Goal: Task Accomplishment & Management: Complete application form

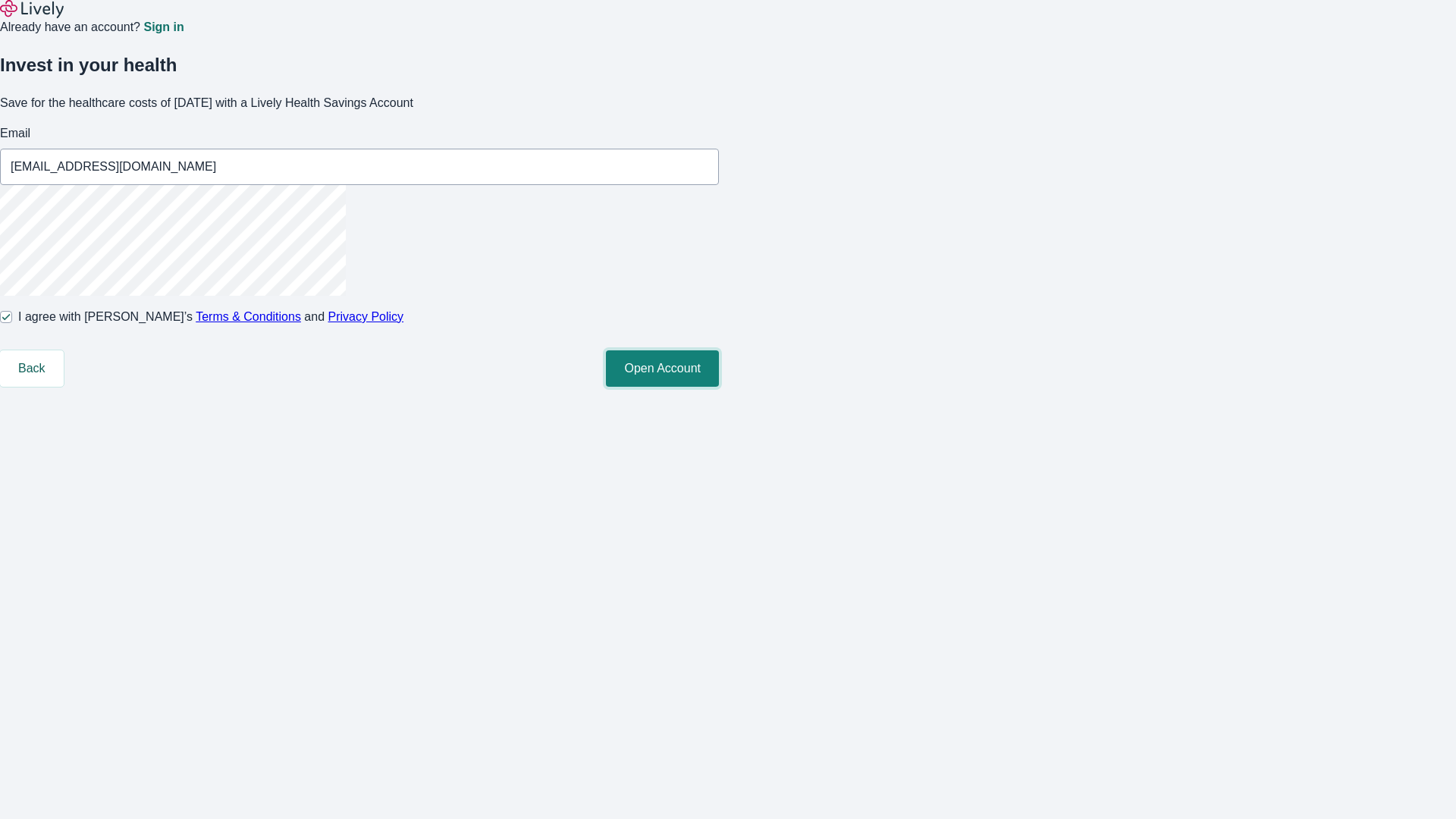
click at [718, 386] on button "Open Account" at bounding box center [662, 369] width 113 height 37
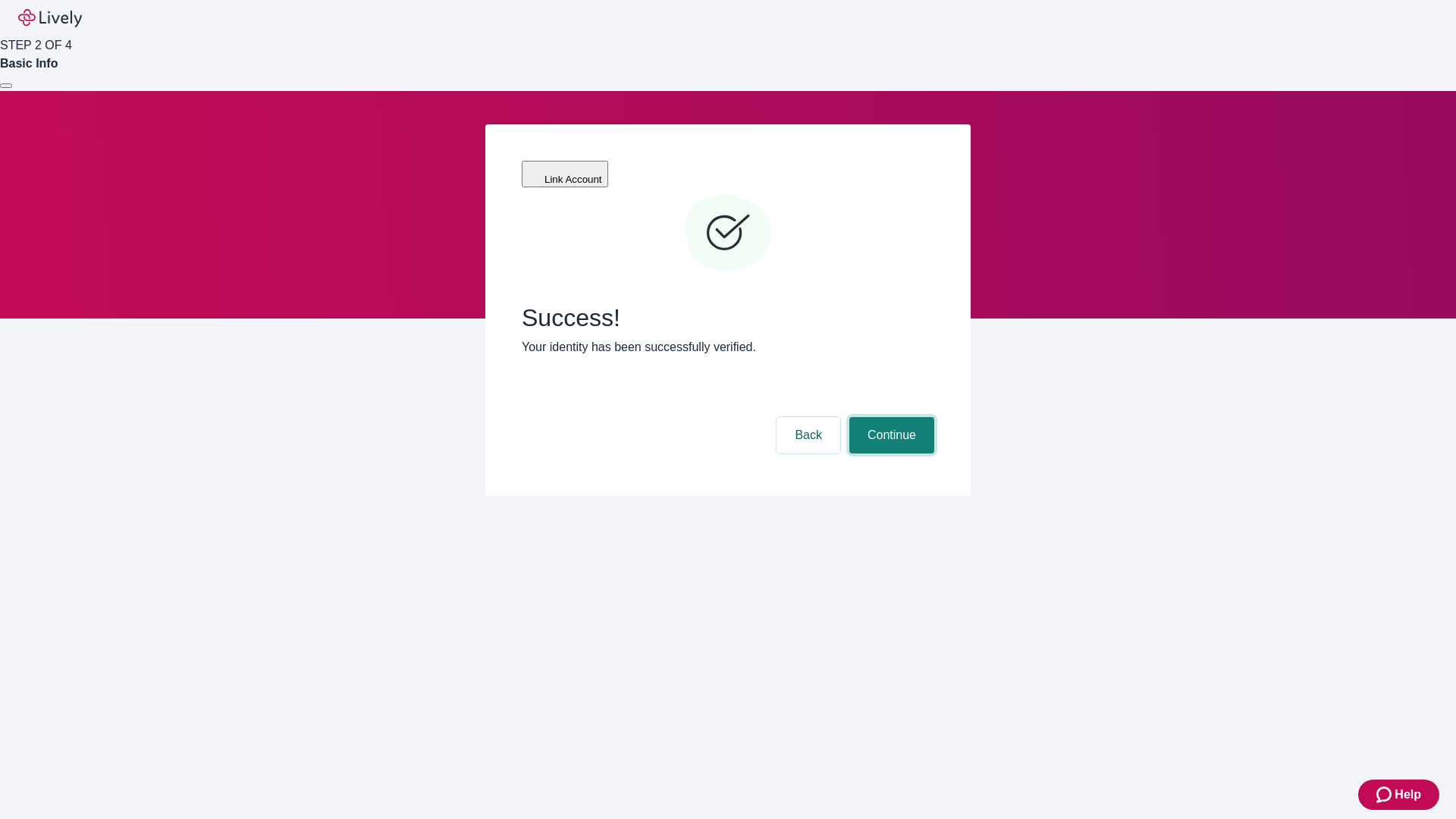
click at [890, 417] on button "Continue" at bounding box center [892, 436] width 85 height 37
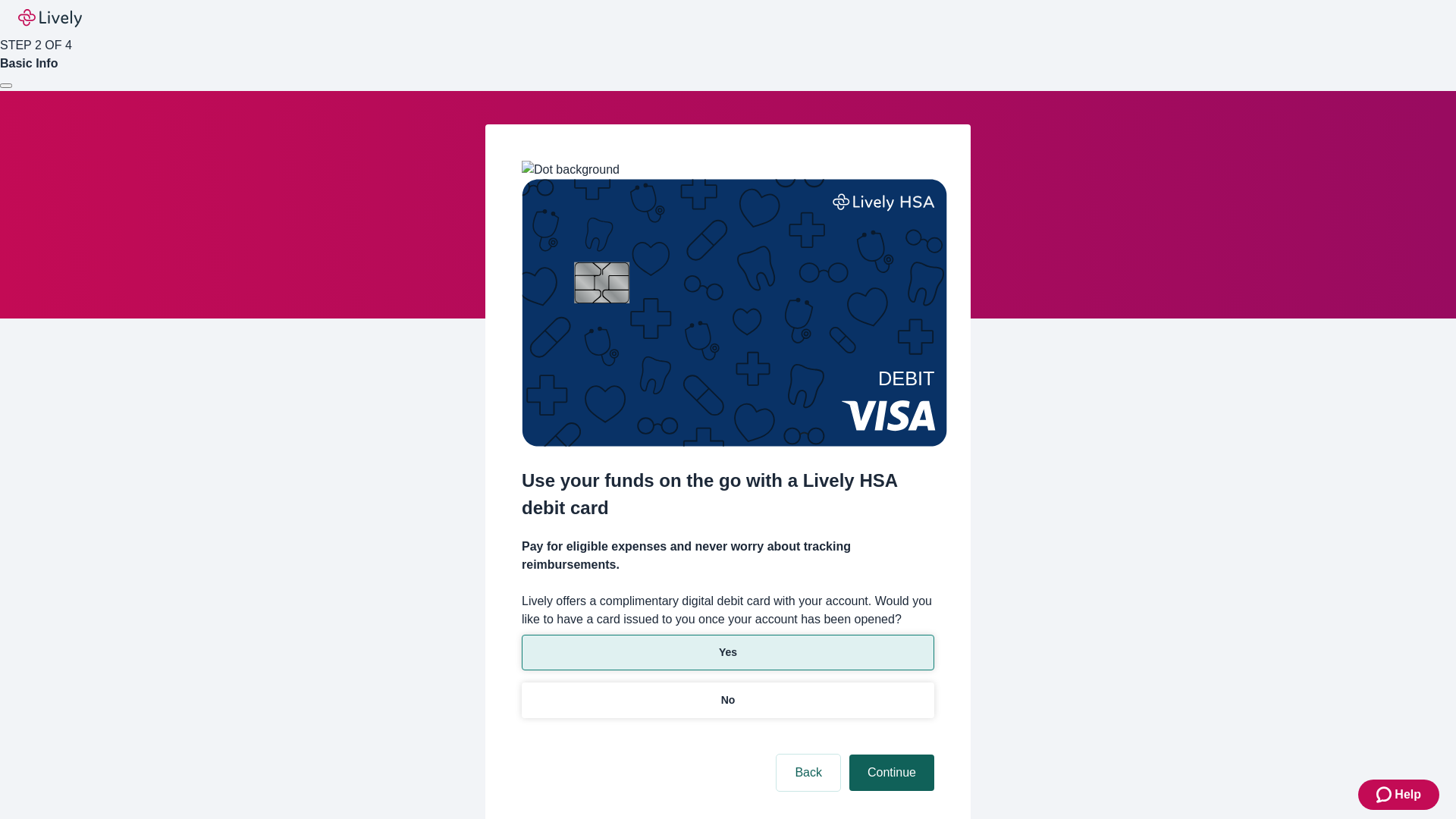
click at [727, 692] on p "No" at bounding box center [728, 700] width 15 height 15
click at [890, 754] on button "Continue" at bounding box center [892, 773] width 85 height 37
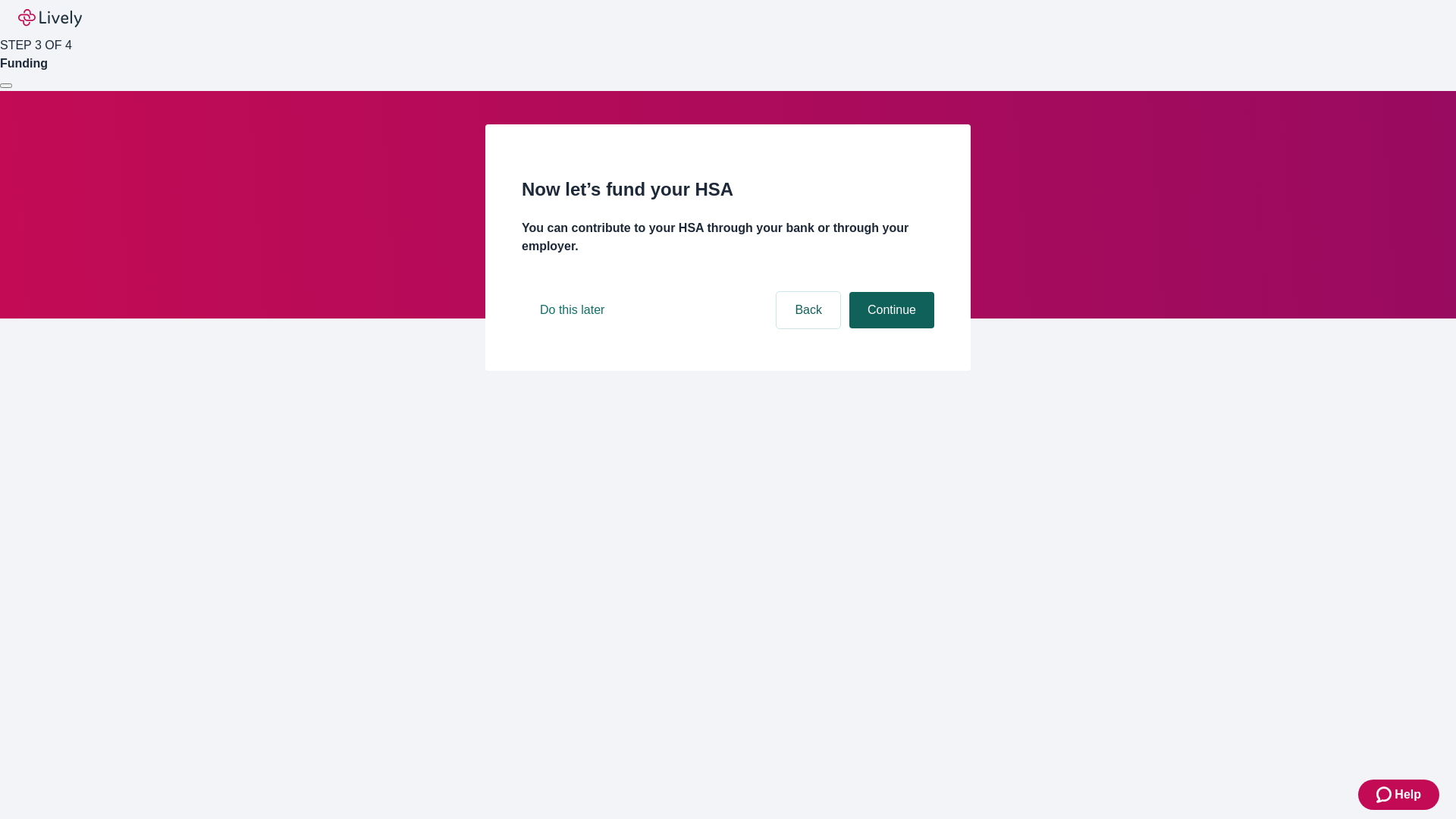
click at [890, 328] on button "Continue" at bounding box center [892, 311] width 85 height 37
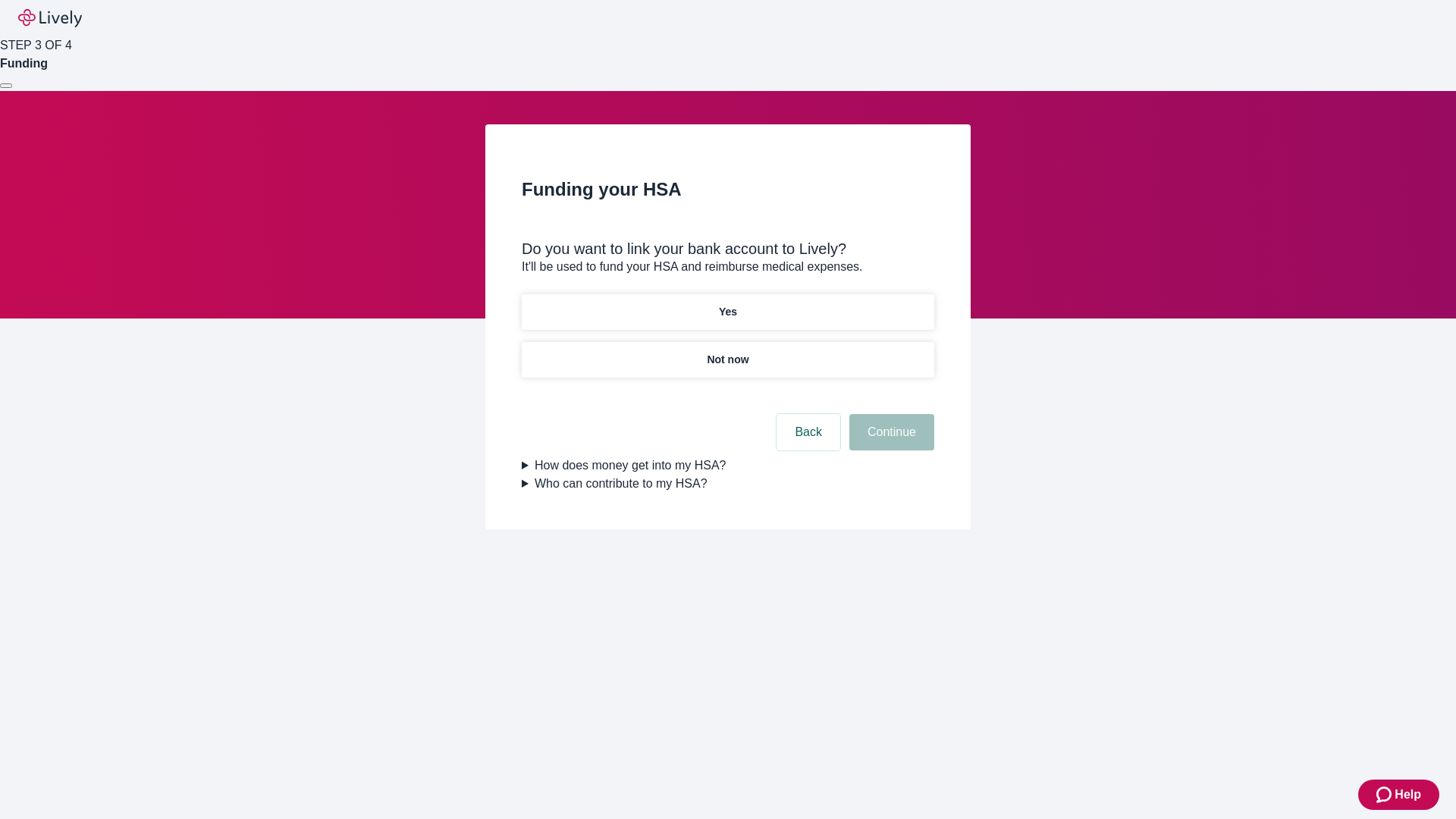
click at [727, 304] on p "Yes" at bounding box center [727, 312] width 18 height 15
click at [890, 414] on button "Continue" at bounding box center [892, 433] width 85 height 37
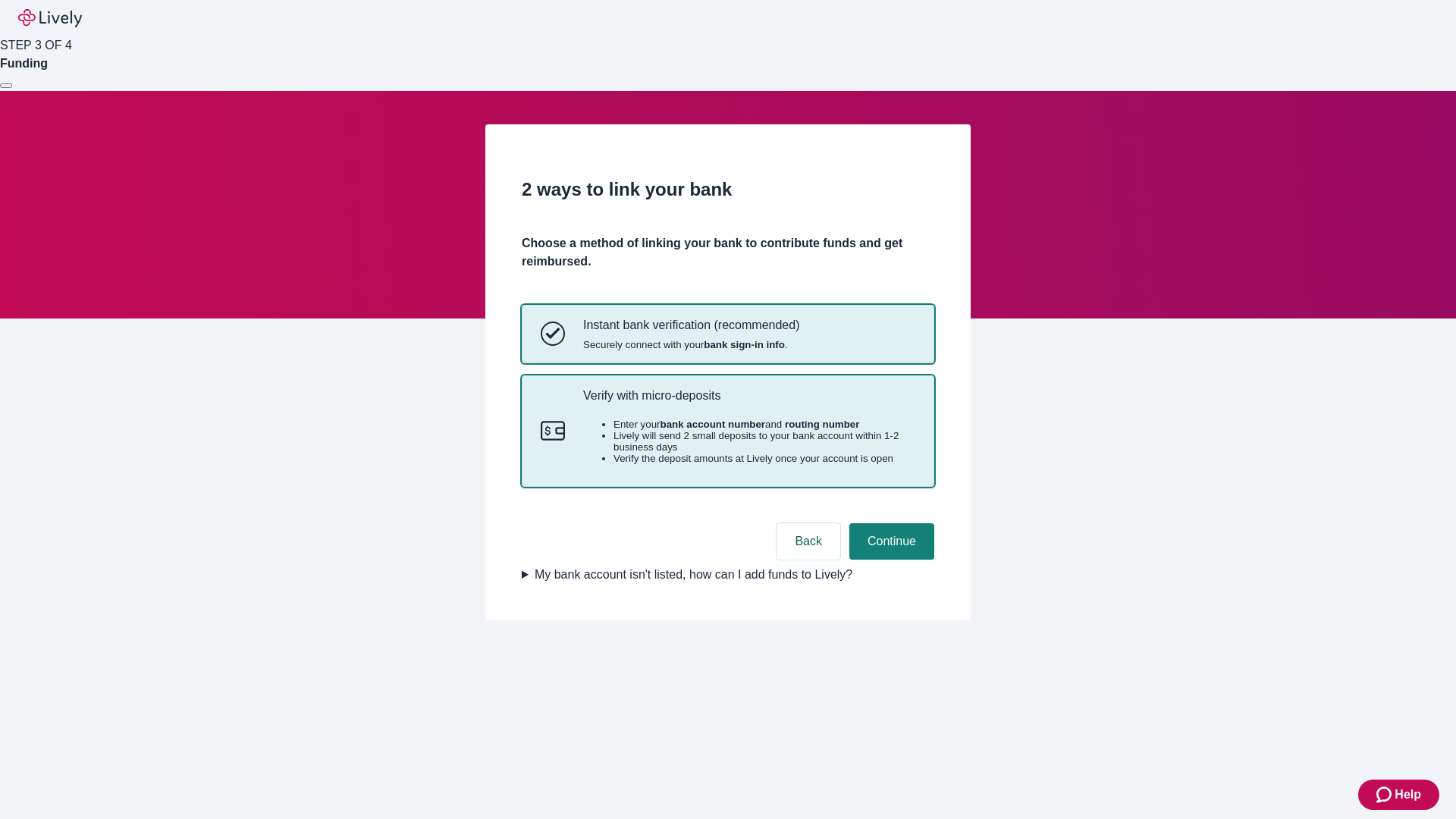
click at [748, 403] on p "Verify with micro-deposits" at bounding box center [748, 395] width 332 height 15
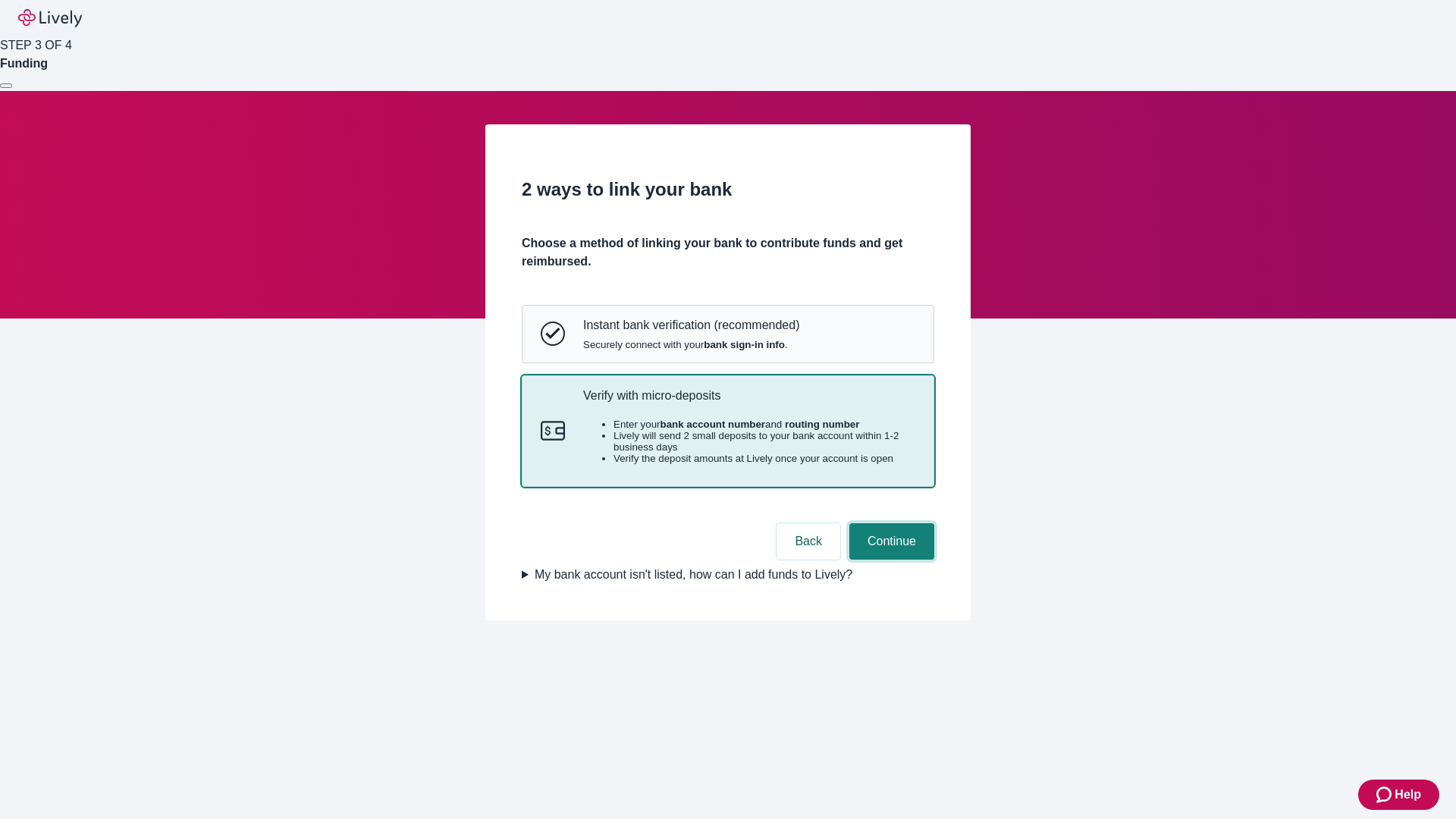
click at [890, 560] on button "Continue" at bounding box center [892, 541] width 85 height 37
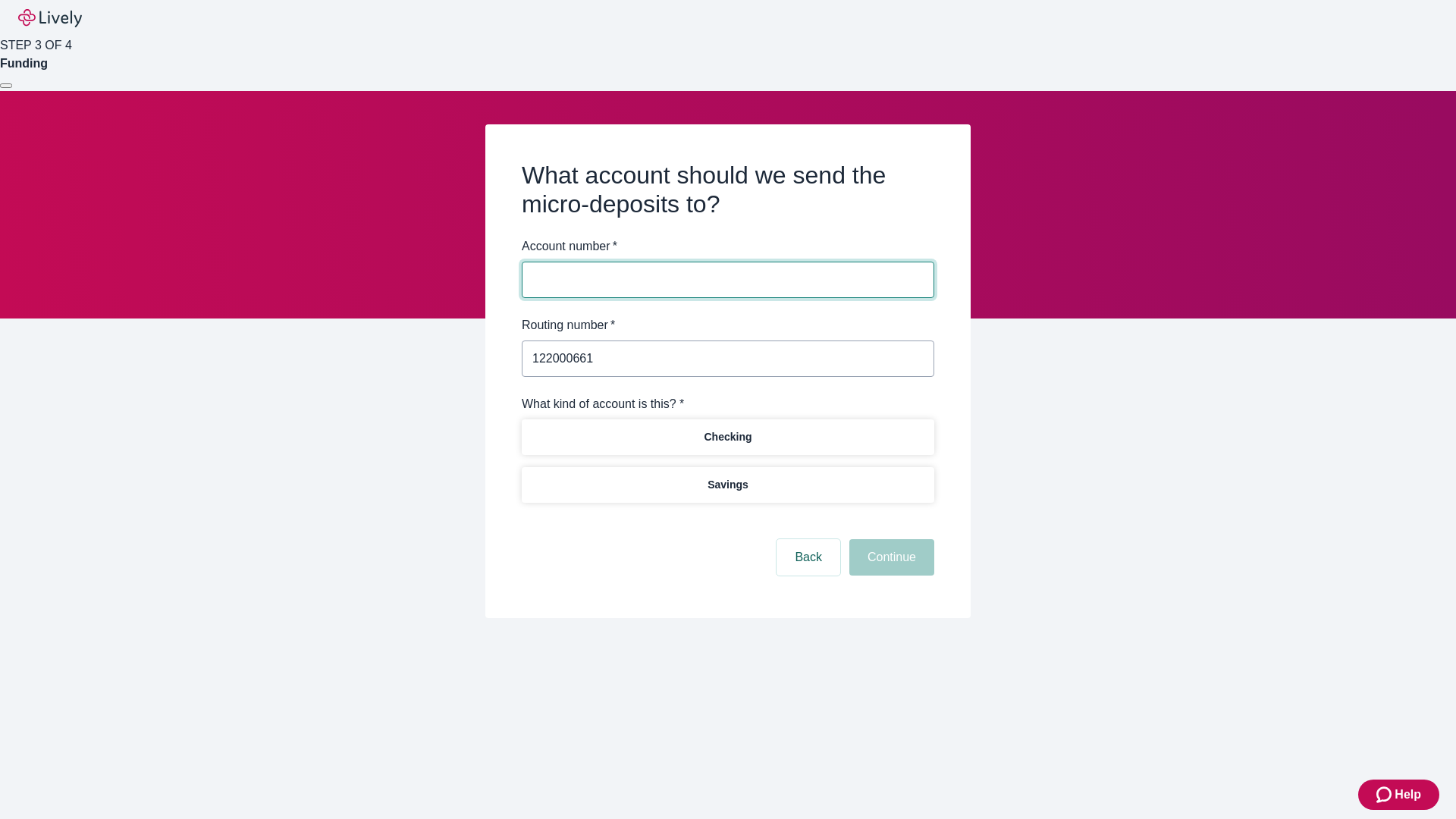
type input "122000661"
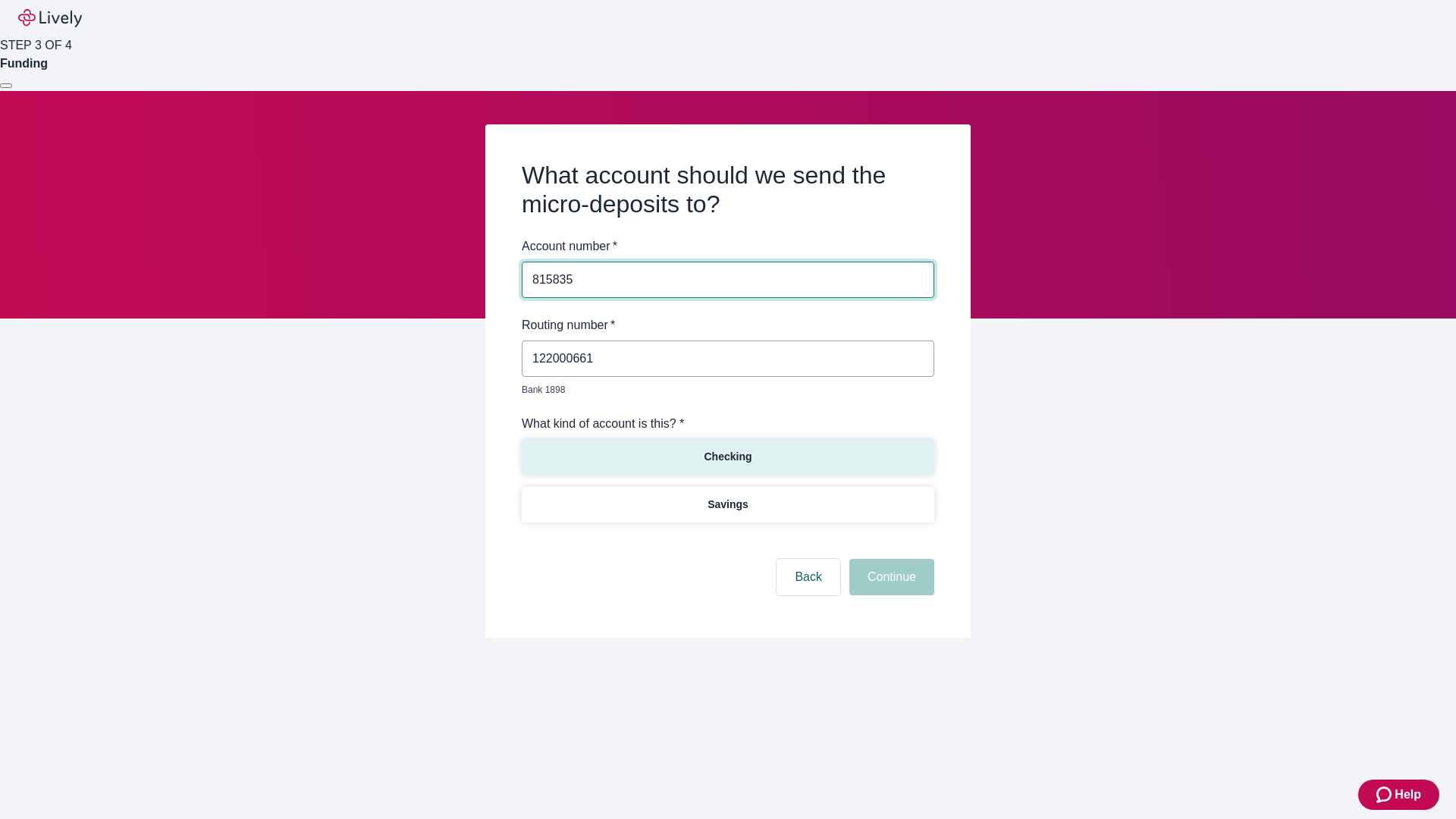
type input "815835"
click at [727, 449] on p "Checking" at bounding box center [727, 457] width 47 height 15
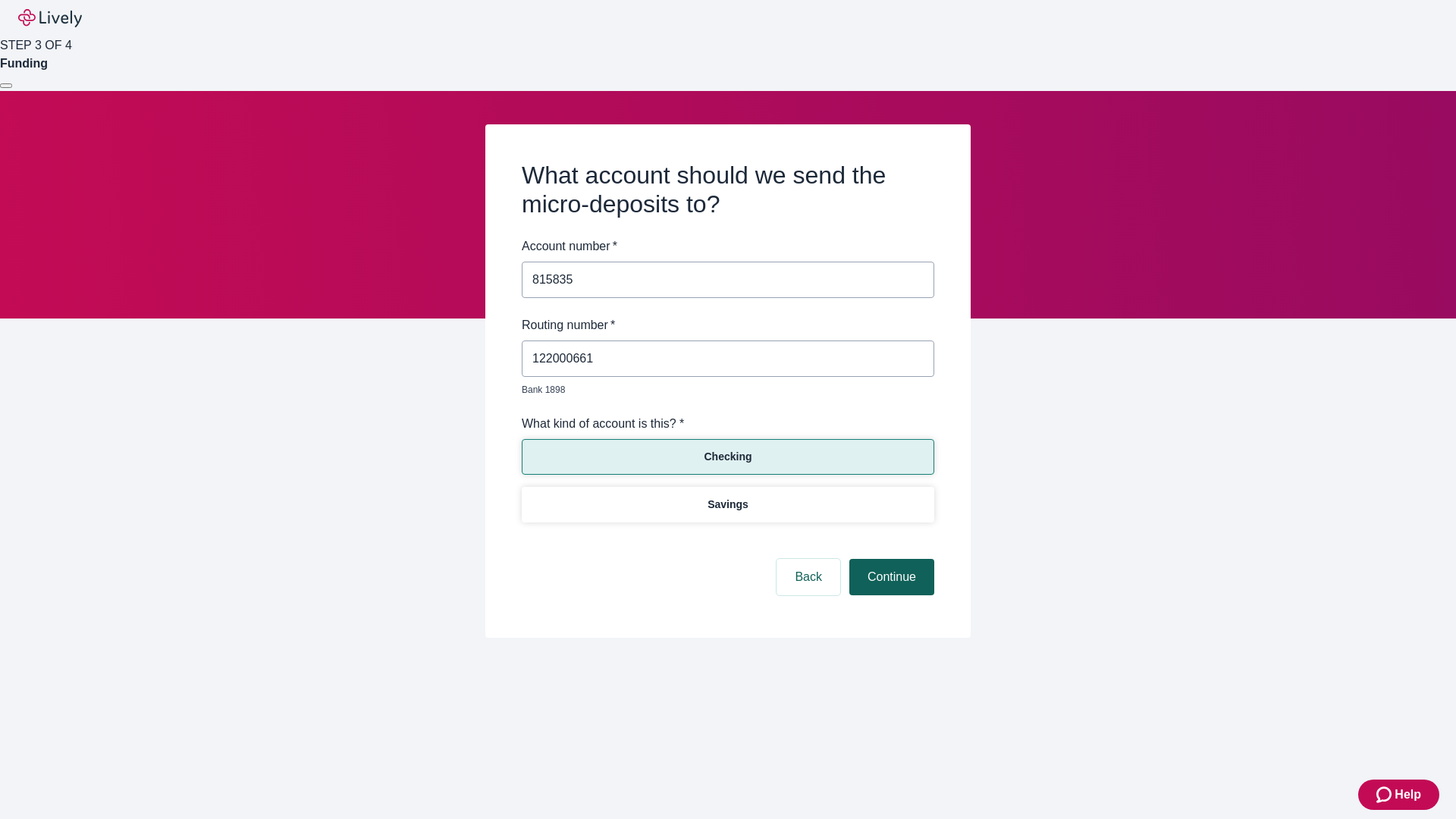
click at [890, 560] on button "Continue" at bounding box center [892, 577] width 85 height 37
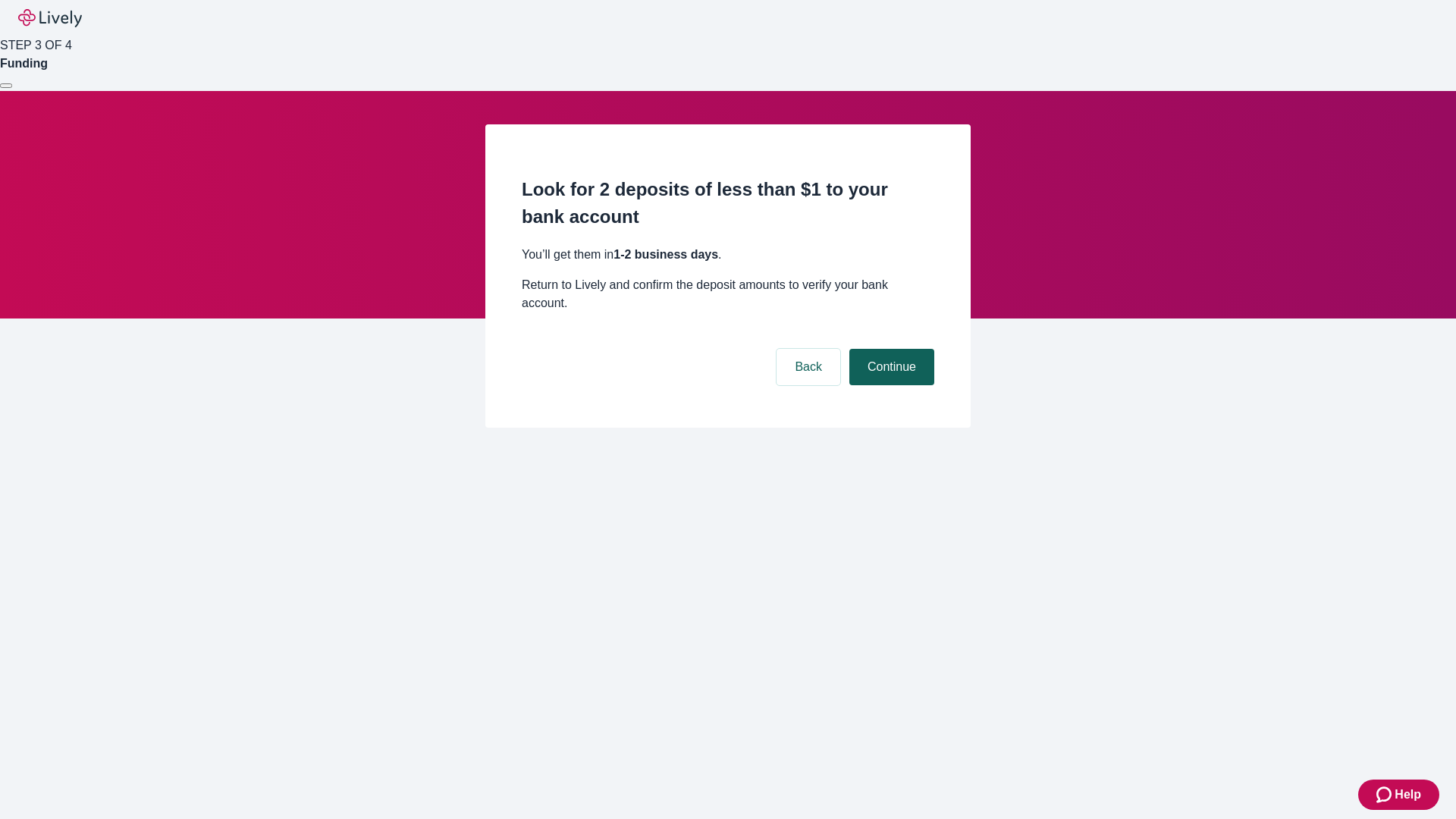
click at [890, 349] on button "Continue" at bounding box center [892, 367] width 85 height 37
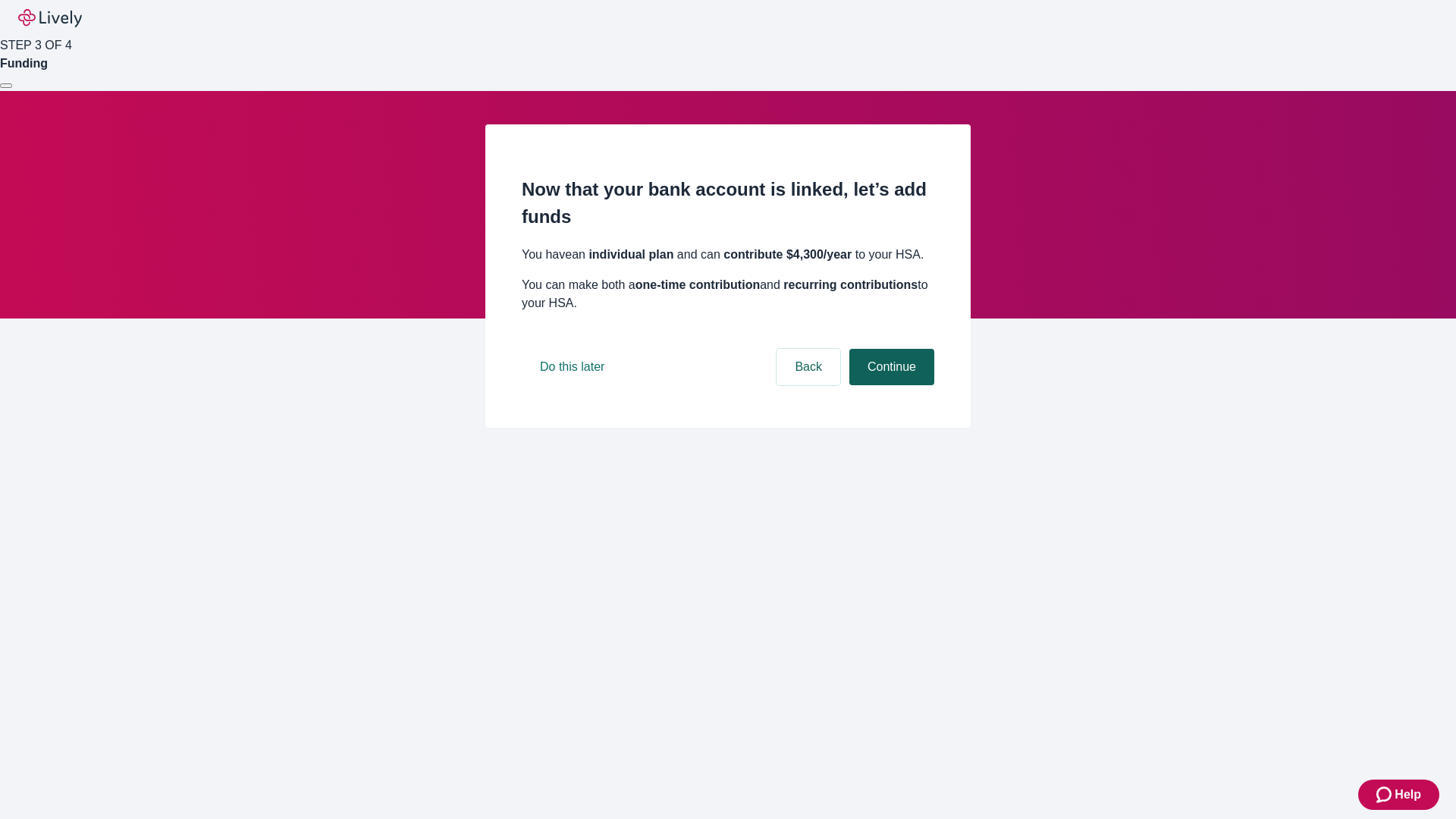
click at [890, 385] on button "Continue" at bounding box center [892, 367] width 85 height 37
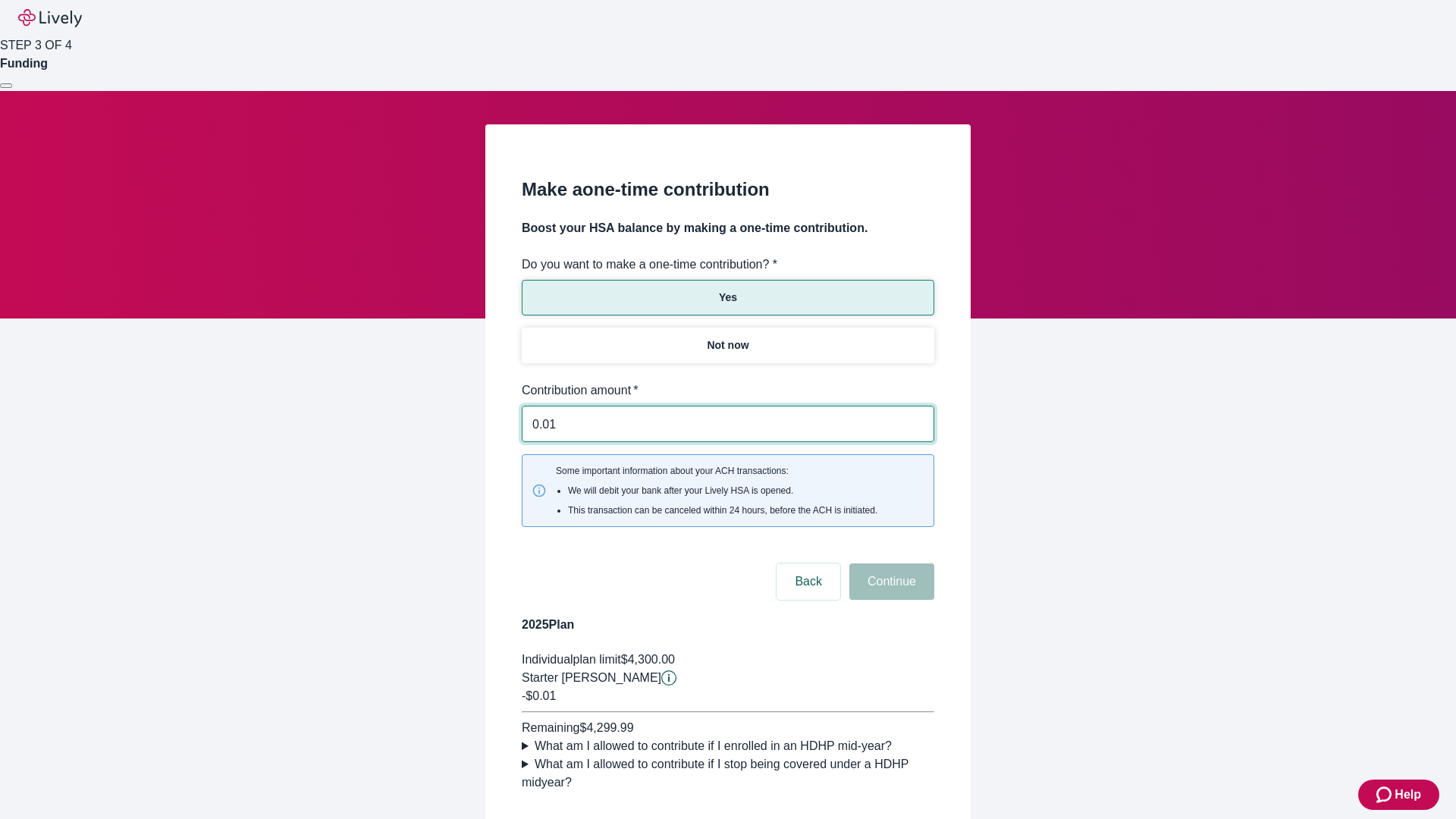
type input "0.01"
click at [890, 563] on button "Continue" at bounding box center [892, 582] width 85 height 37
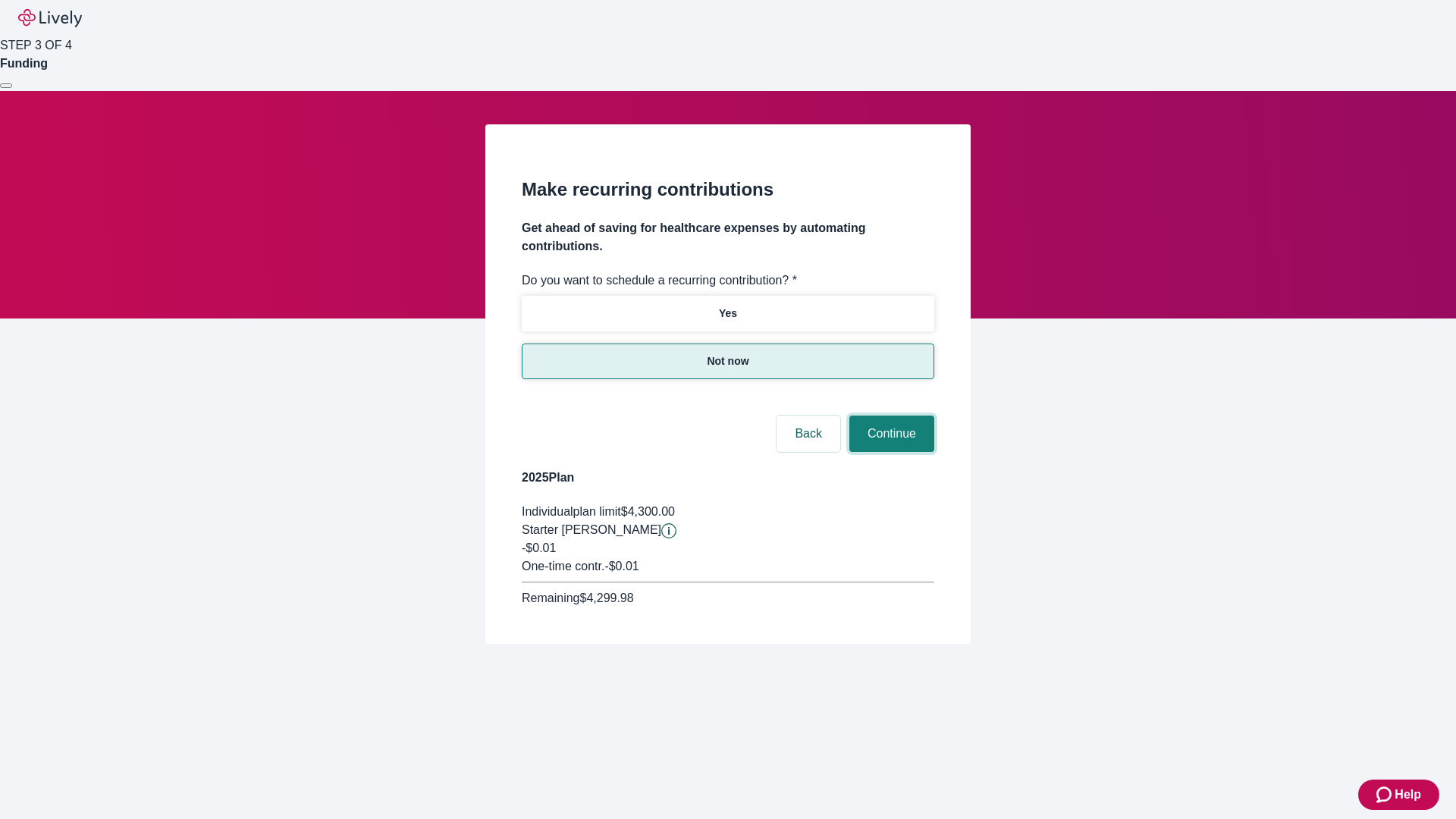
click at [890, 415] on button "Continue" at bounding box center [892, 434] width 85 height 37
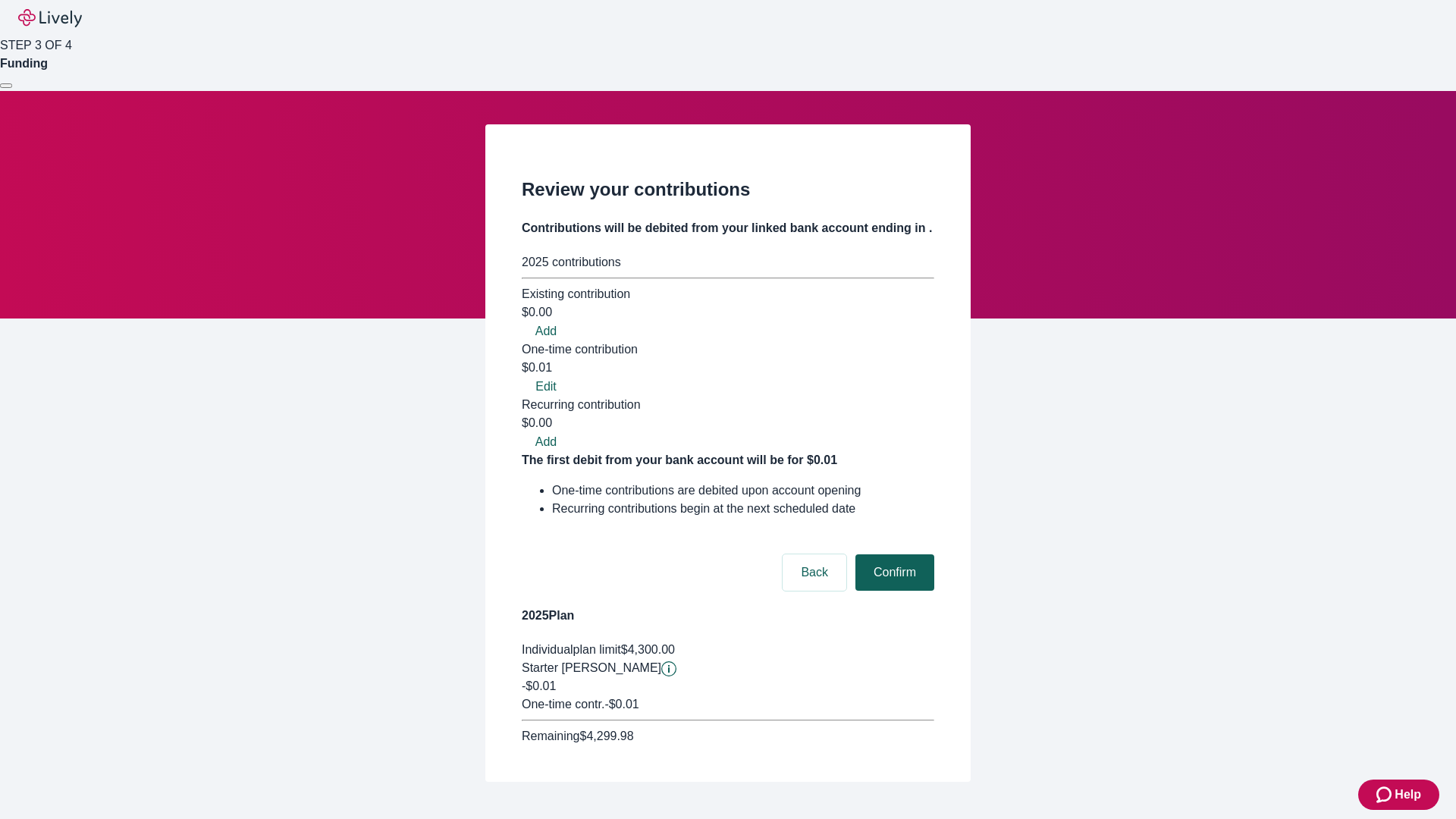
click at [893, 555] on button "Confirm" at bounding box center [894, 573] width 78 height 37
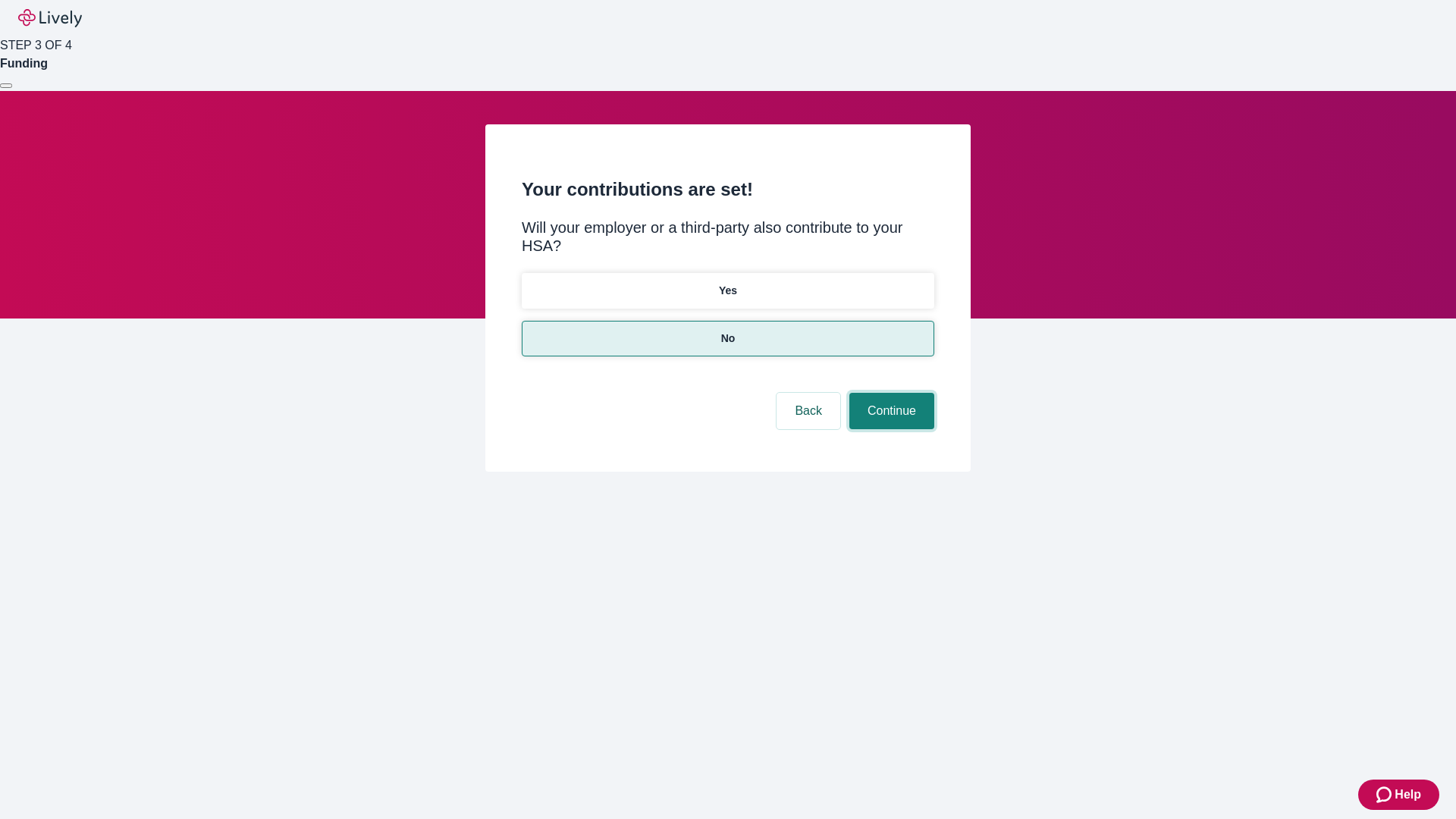
click at [890, 393] on button "Continue" at bounding box center [892, 411] width 85 height 37
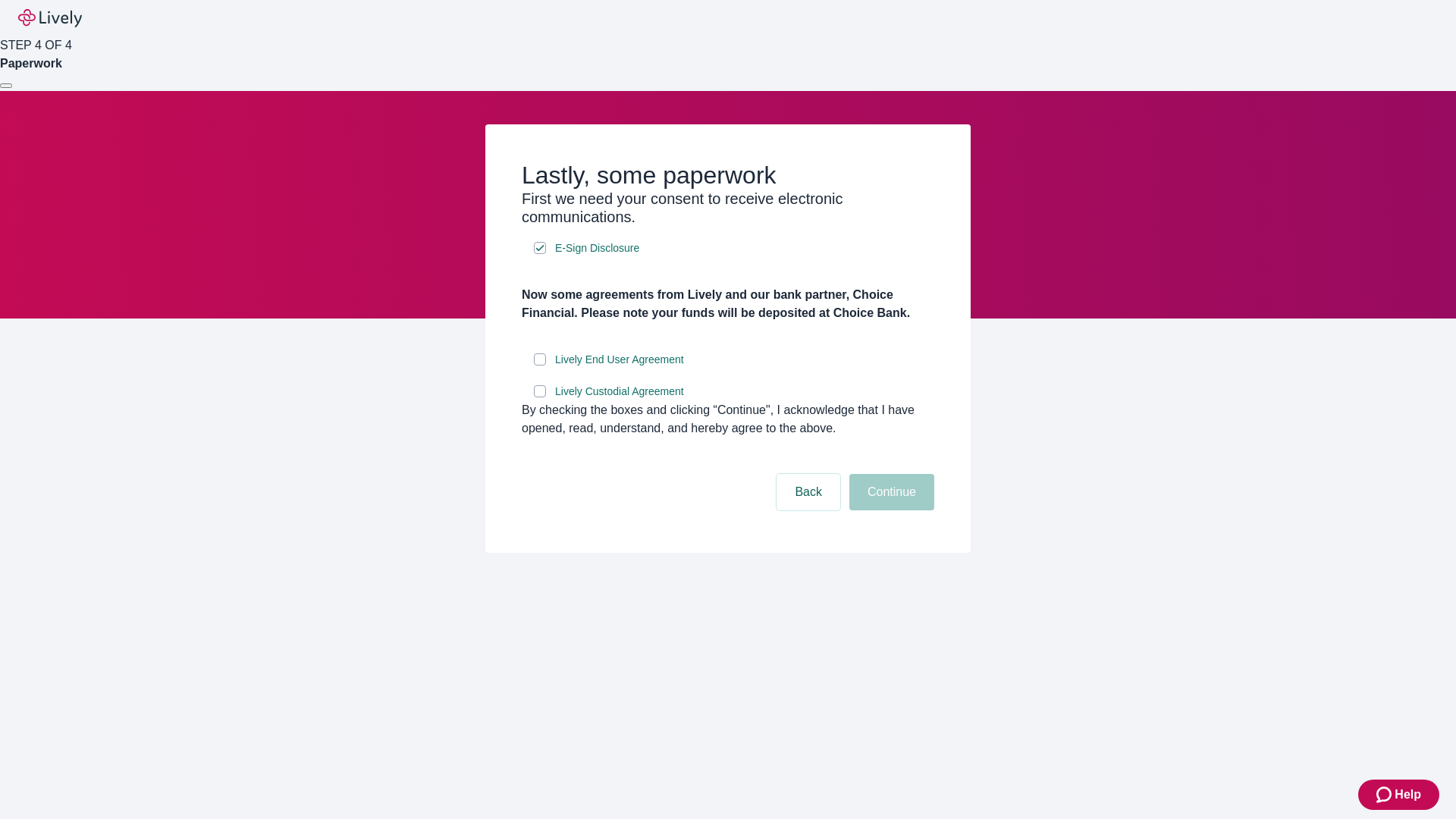
click at [540, 366] on input "Lively End User Agreement" at bounding box center [539, 359] width 13 height 13
checkbox input "true"
click at [540, 397] on input "Lively Custodial Agreement" at bounding box center [539, 391] width 13 height 13
checkbox input "true"
click at [890, 510] on button "Continue" at bounding box center [892, 493] width 85 height 37
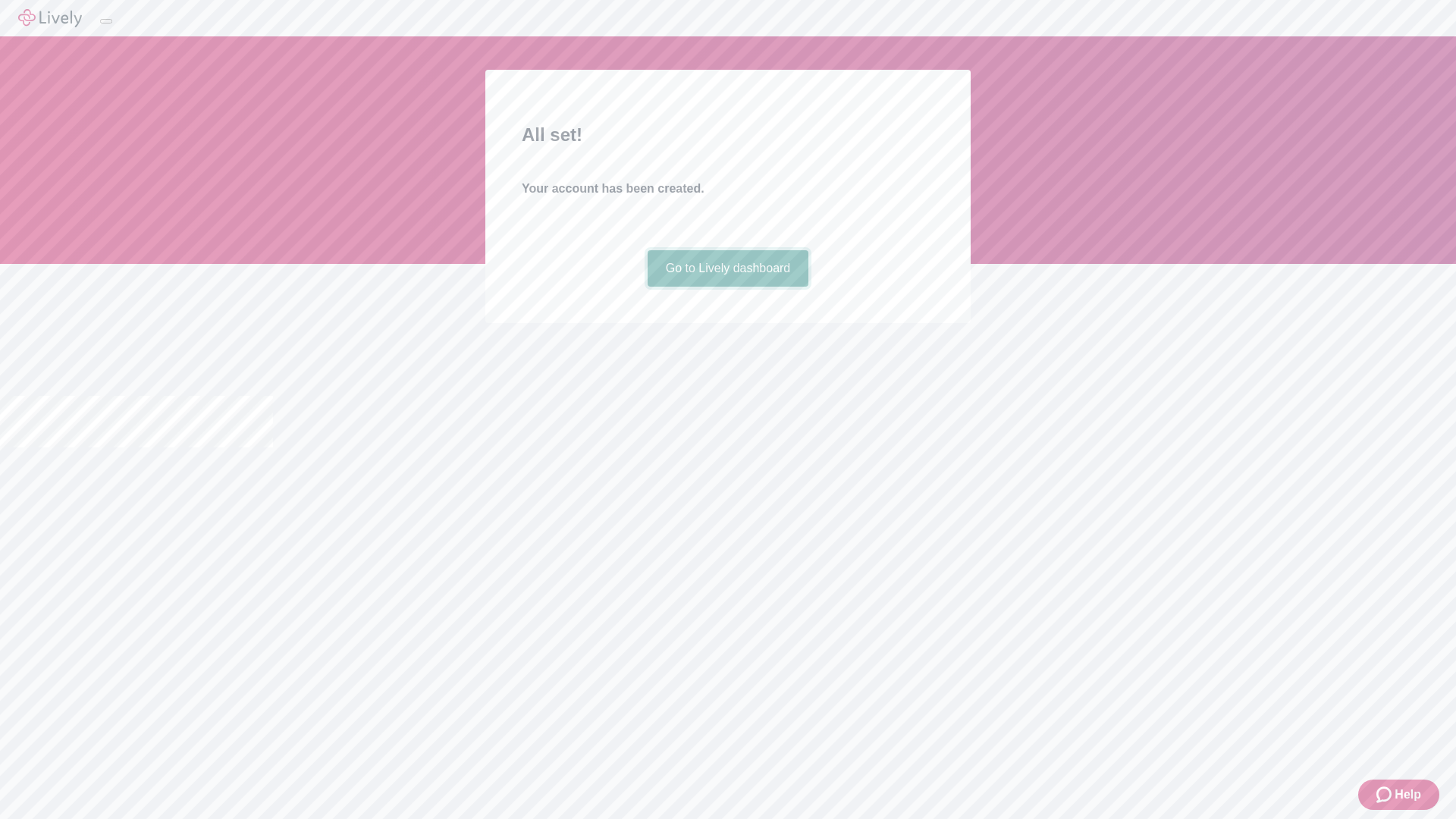
click at [727, 287] on link "Go to Lively dashboard" at bounding box center [728, 268] width 162 height 37
